Goal: Communication & Community: Answer question/provide support

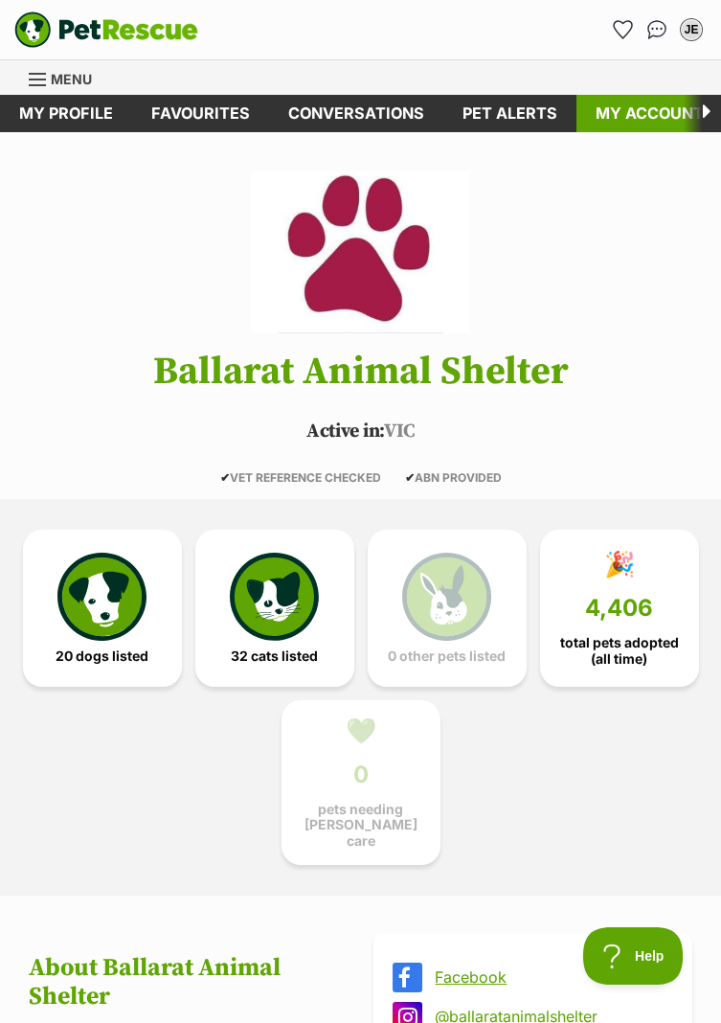
click at [625, 109] on link "My account" at bounding box center [649, 113] width 146 height 37
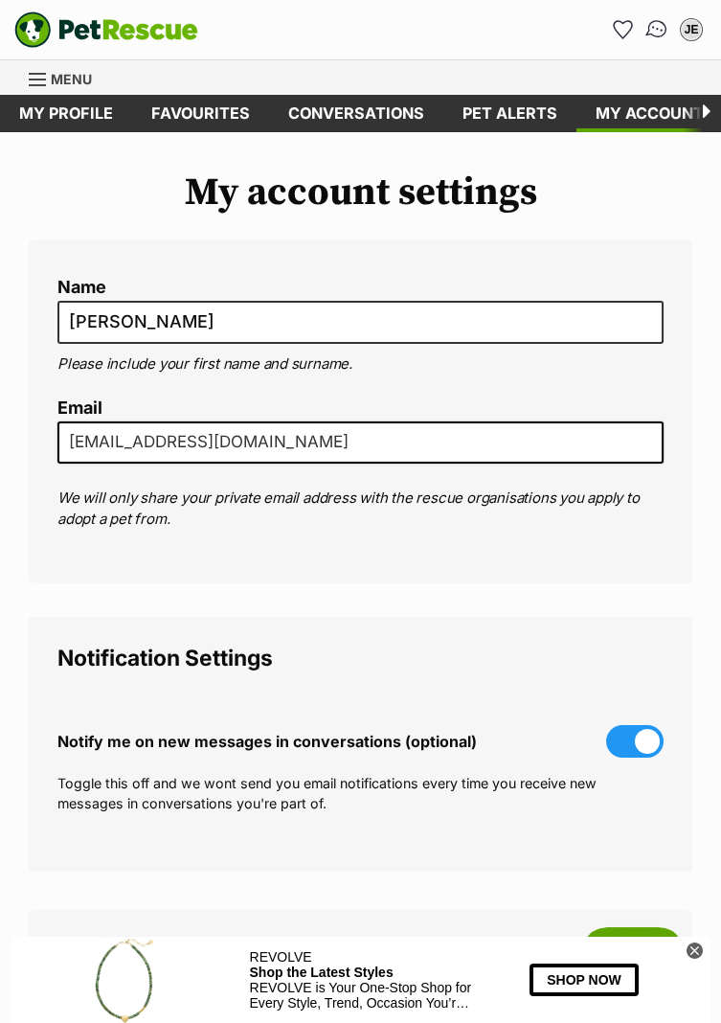
click at [646, 25] on link "Conversations" at bounding box center [656, 29] width 39 height 39
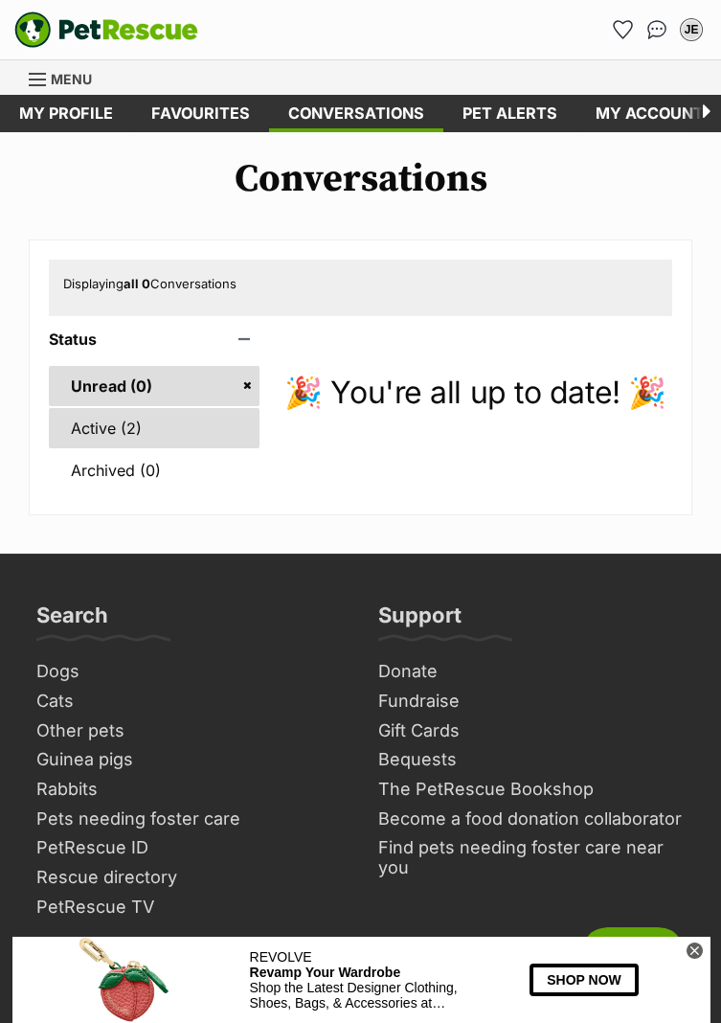
click at [139, 422] on link "Active (2)" at bounding box center [154, 428] width 211 height 40
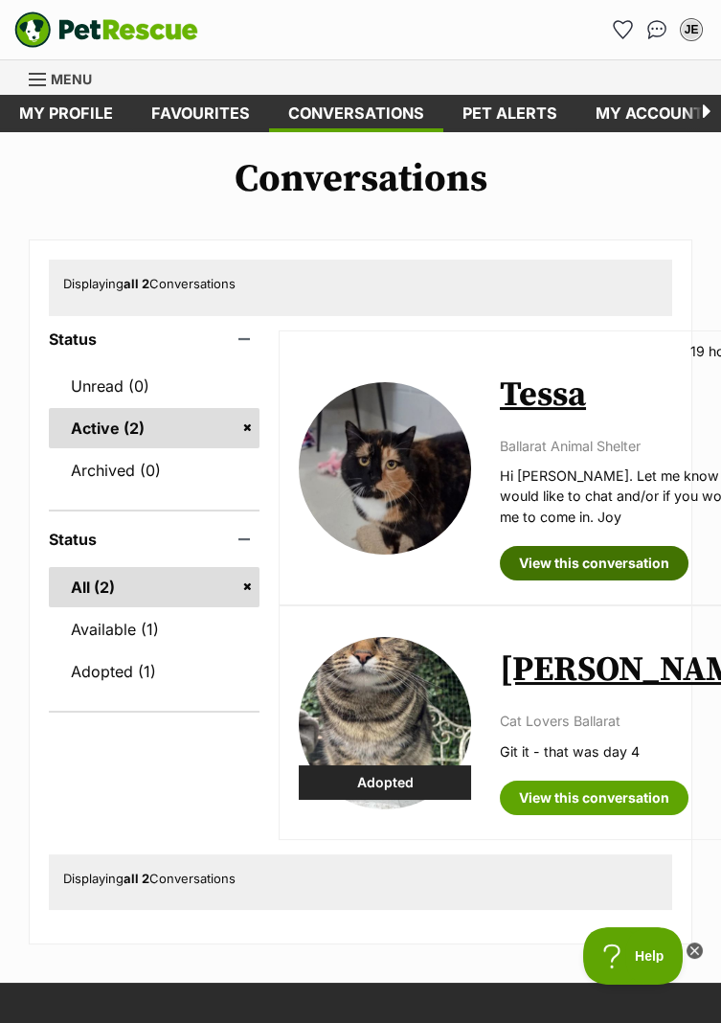
click at [594, 574] on link "View this conversation" at bounding box center [594, 563] width 189 height 34
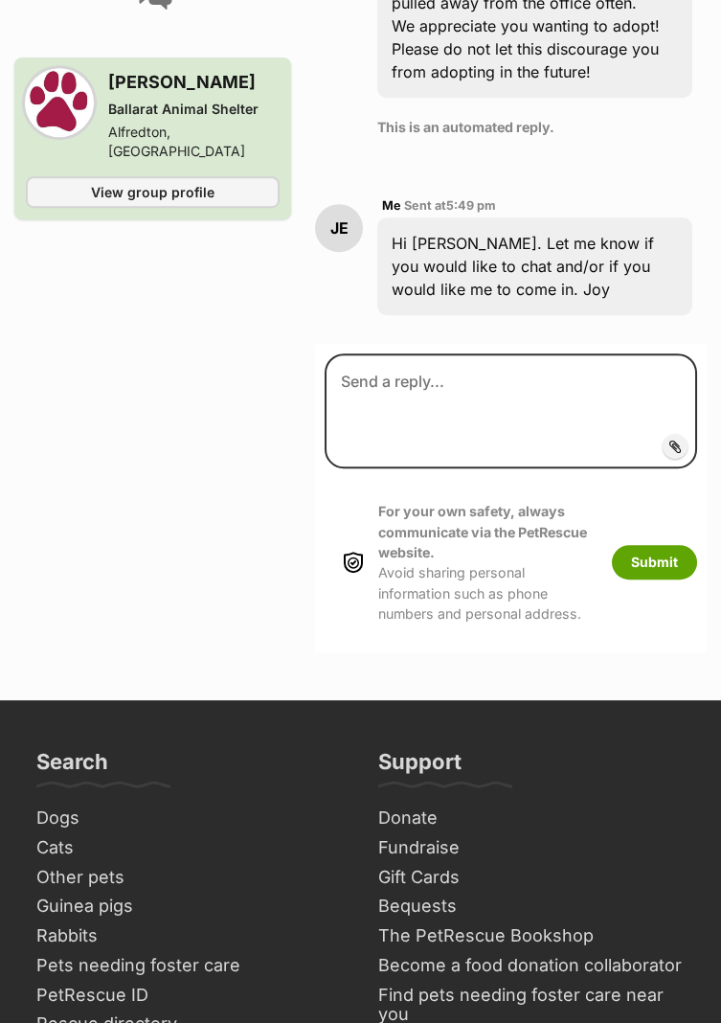
scroll to position [1594, 0]
